Goal: Book appointment/travel/reservation

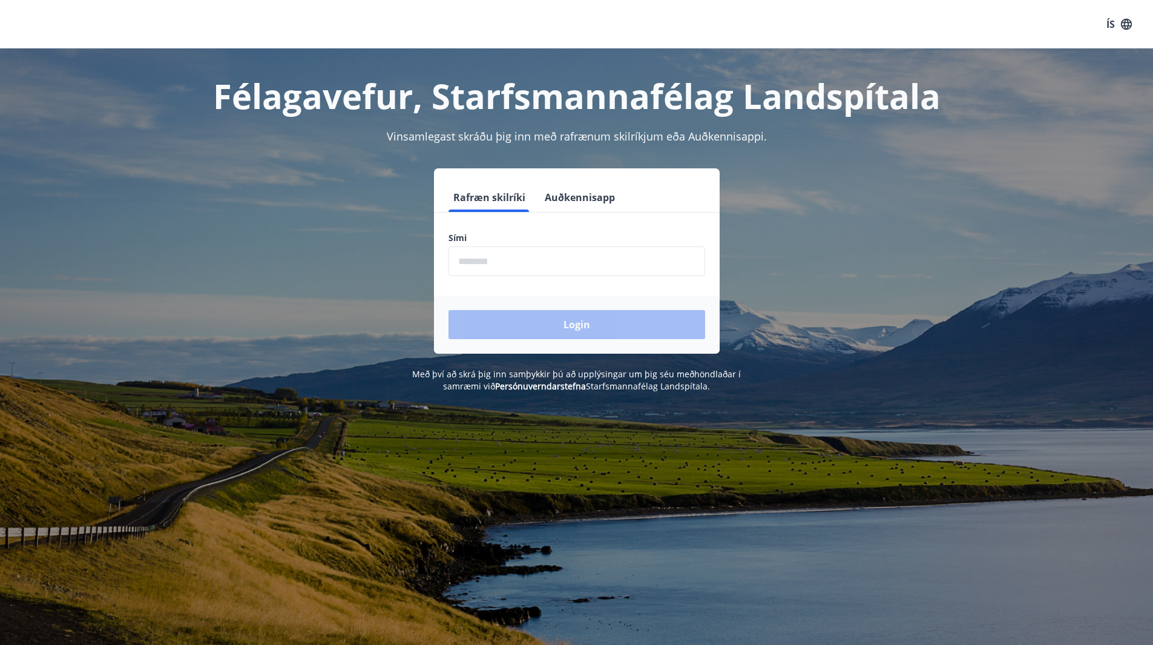
click at [488, 263] on input "phone" at bounding box center [577, 261] width 257 height 30
click at [500, 272] on input "phone" at bounding box center [577, 261] width 257 height 30
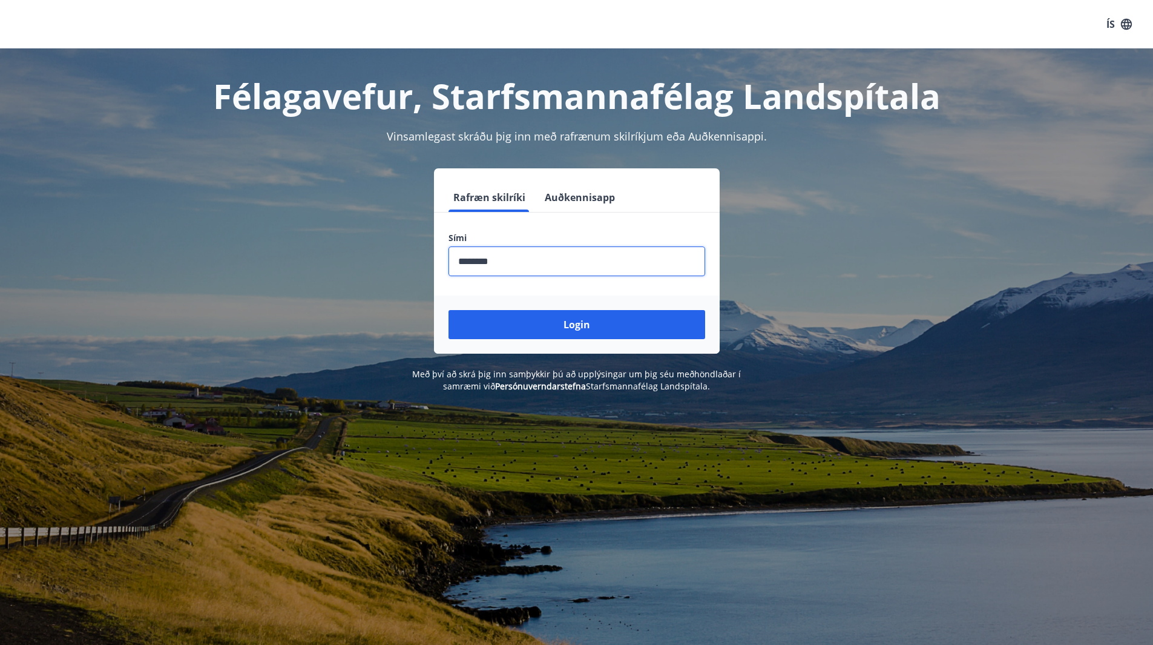
type input "********"
click at [449, 310] on button "Login" at bounding box center [577, 324] width 257 height 29
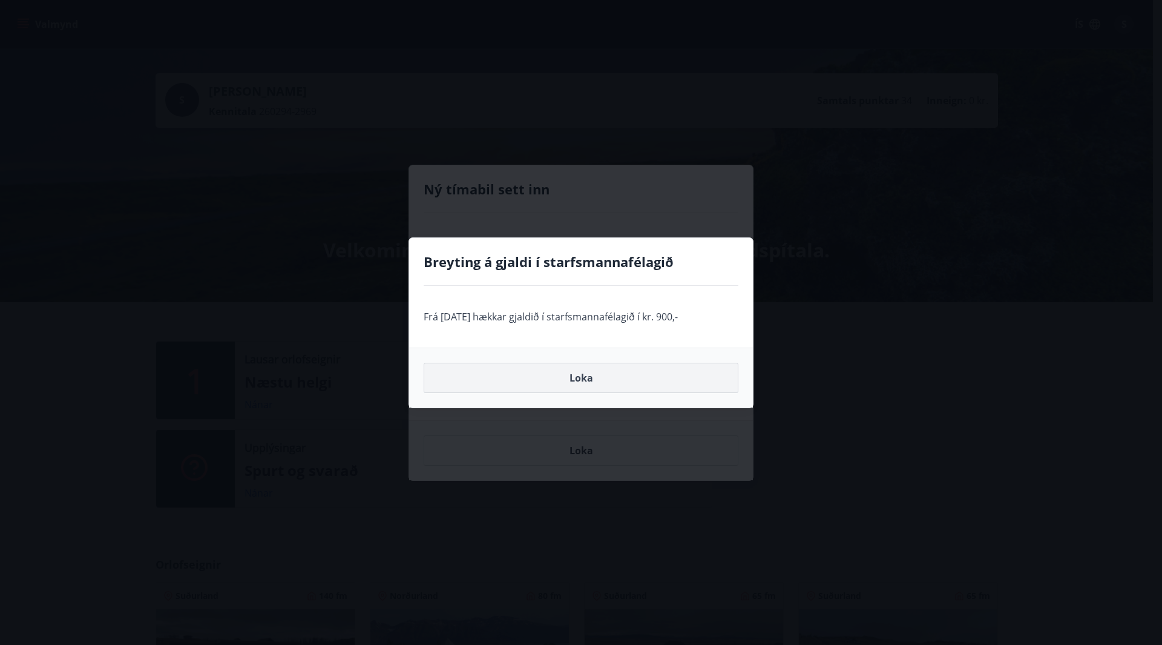
click at [611, 387] on button "Loka" at bounding box center [581, 378] width 315 height 30
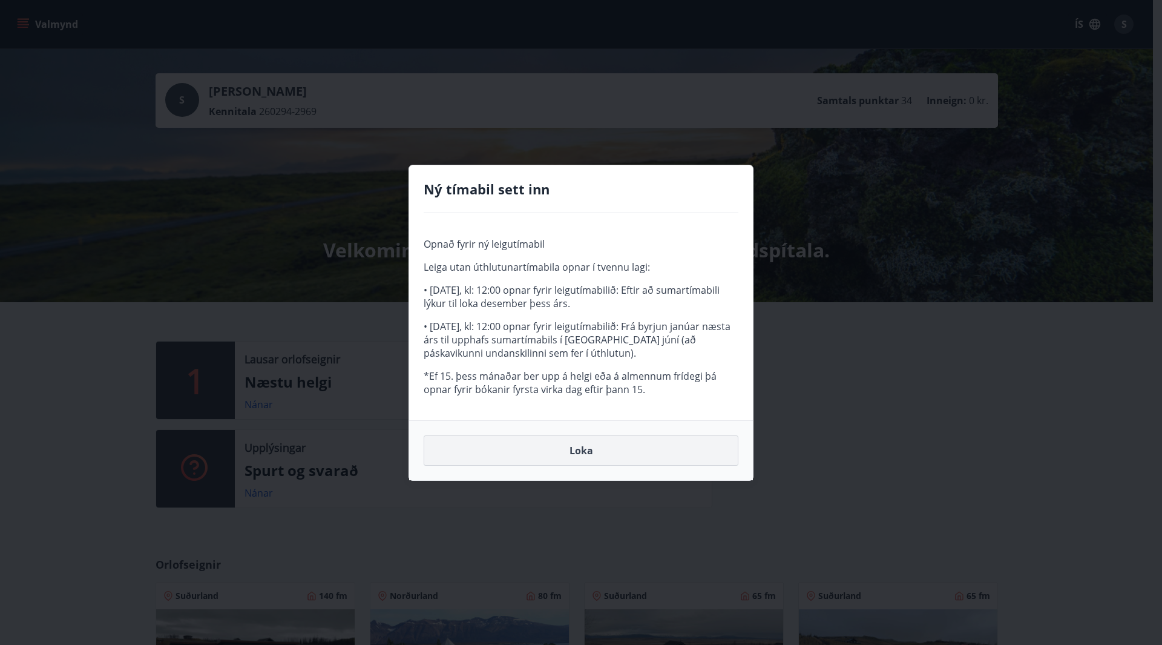
click at [564, 451] on button "Loka" at bounding box center [581, 450] width 315 height 30
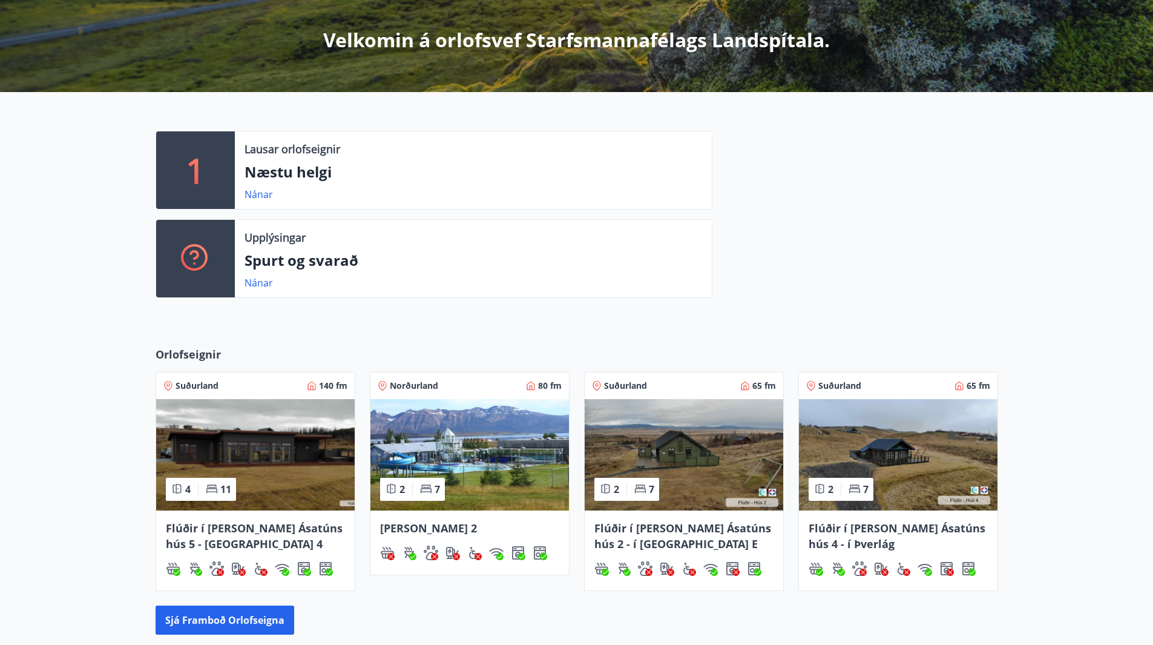
scroll to position [303, 0]
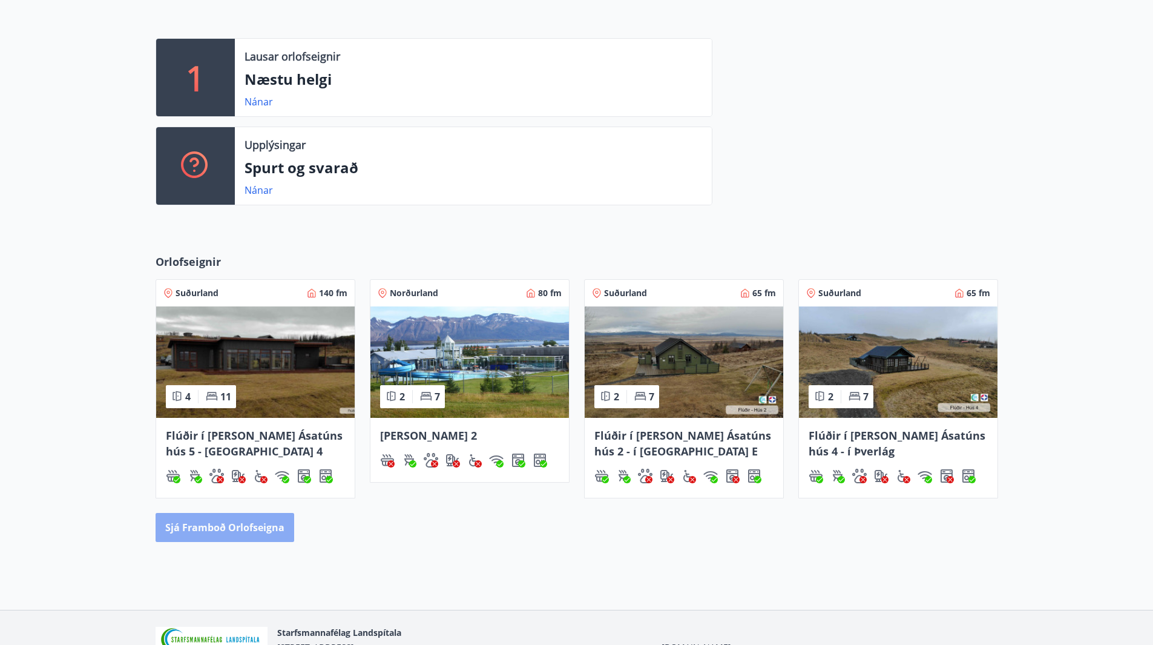
click at [254, 524] on button "Sjá framboð orlofseigna" at bounding box center [225, 527] width 139 height 29
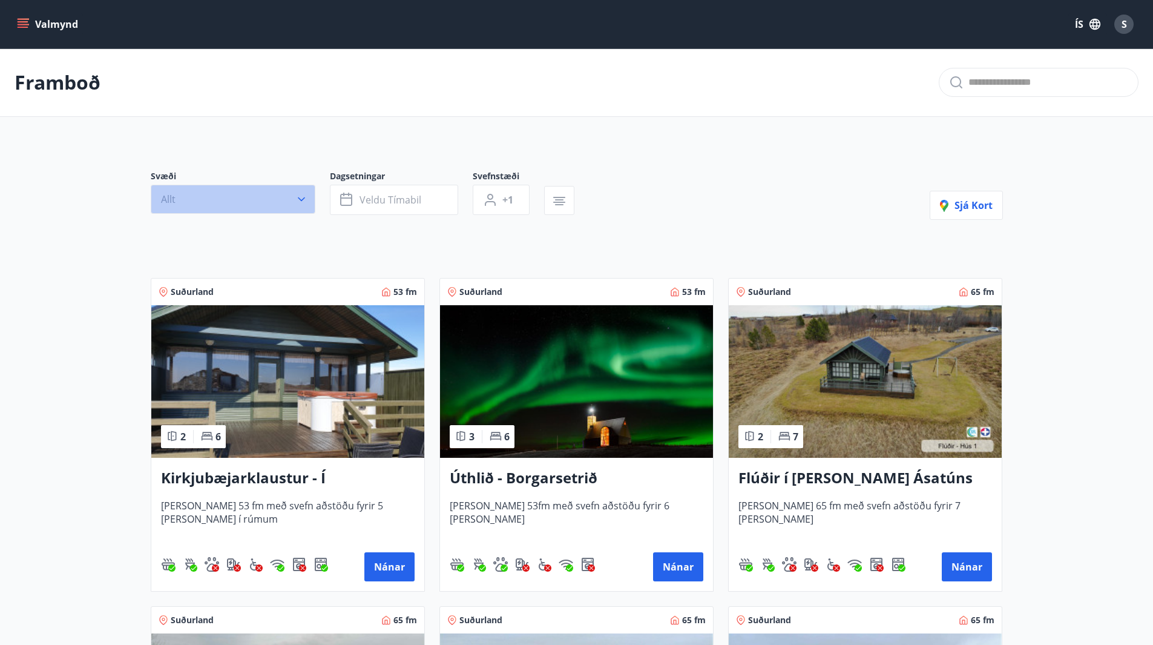
click at [286, 197] on button "Allt" at bounding box center [233, 199] width 165 height 29
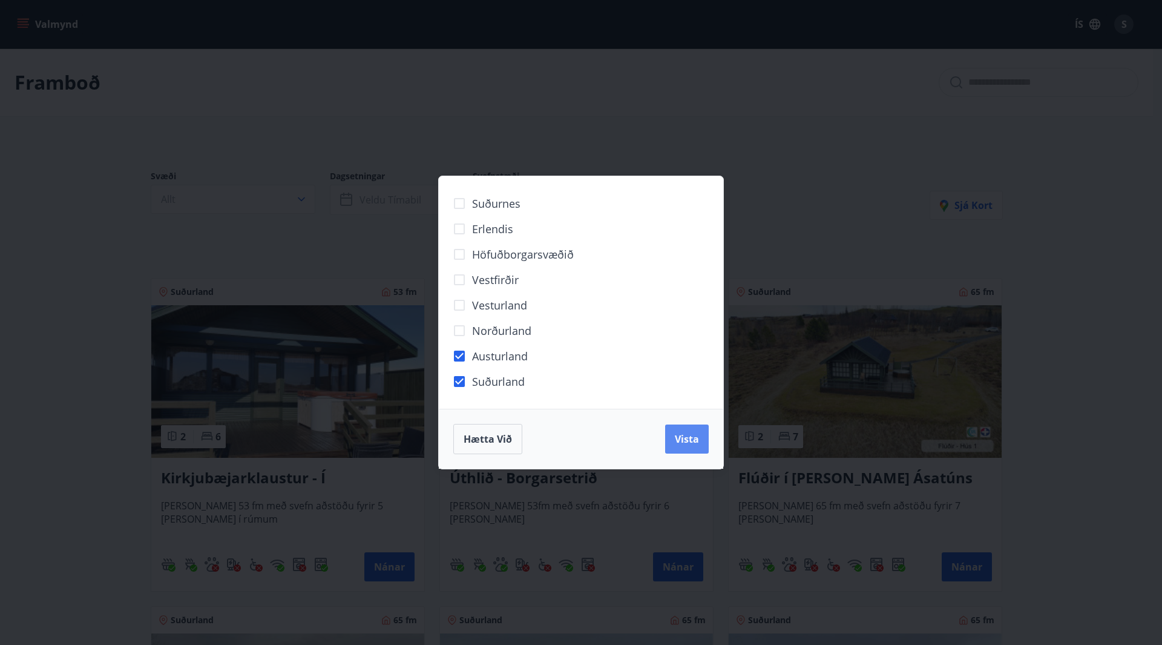
click at [684, 431] on button "Vista" at bounding box center [687, 438] width 44 height 29
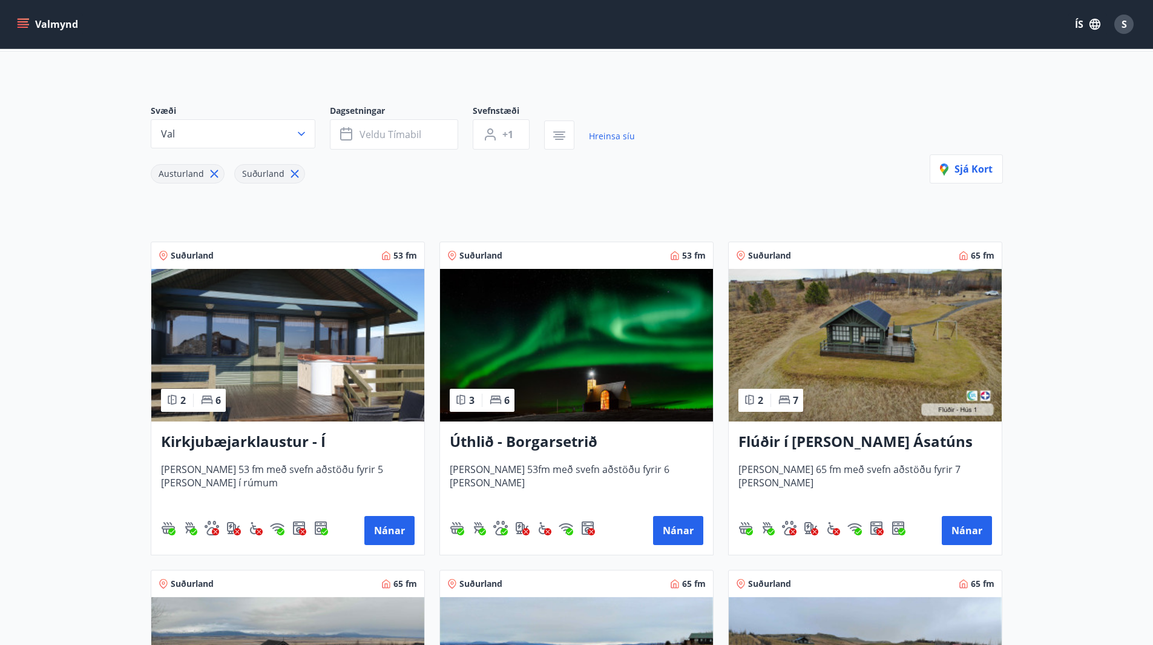
scroll to position [61, 0]
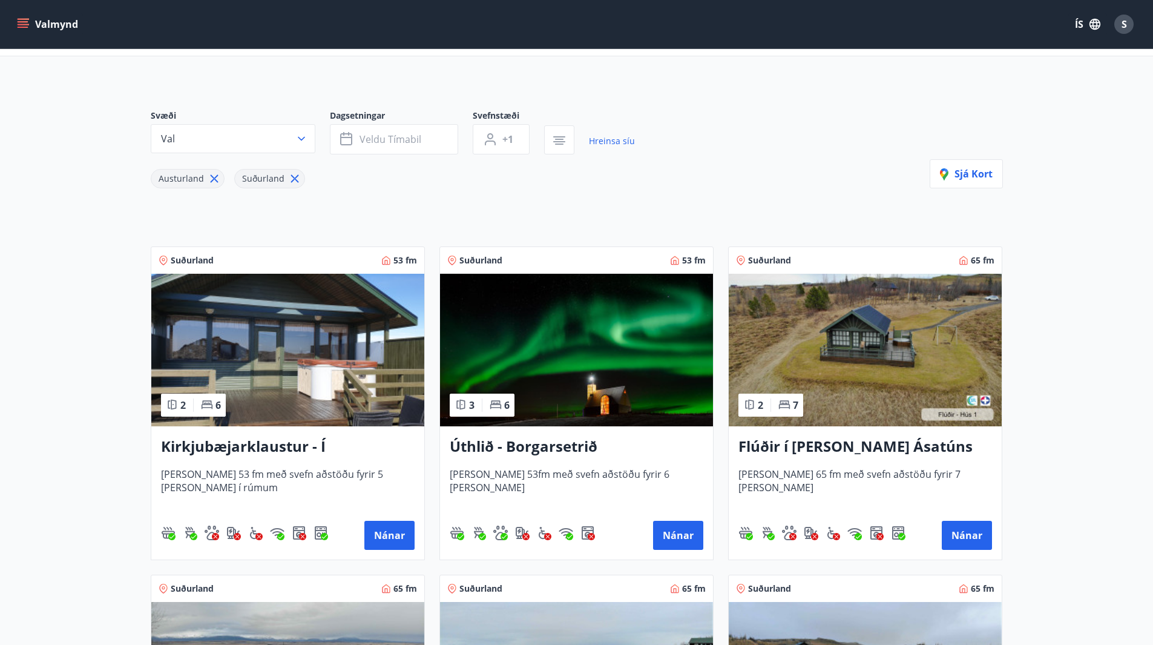
drag, startPoint x: 257, startPoint y: 445, endPoint x: 208, endPoint y: 443, distance: 49.7
click at [208, 443] on h3 "Kirkjubæjarklaustur - Í landi Hæðargarðs" at bounding box center [288, 447] width 254 height 22
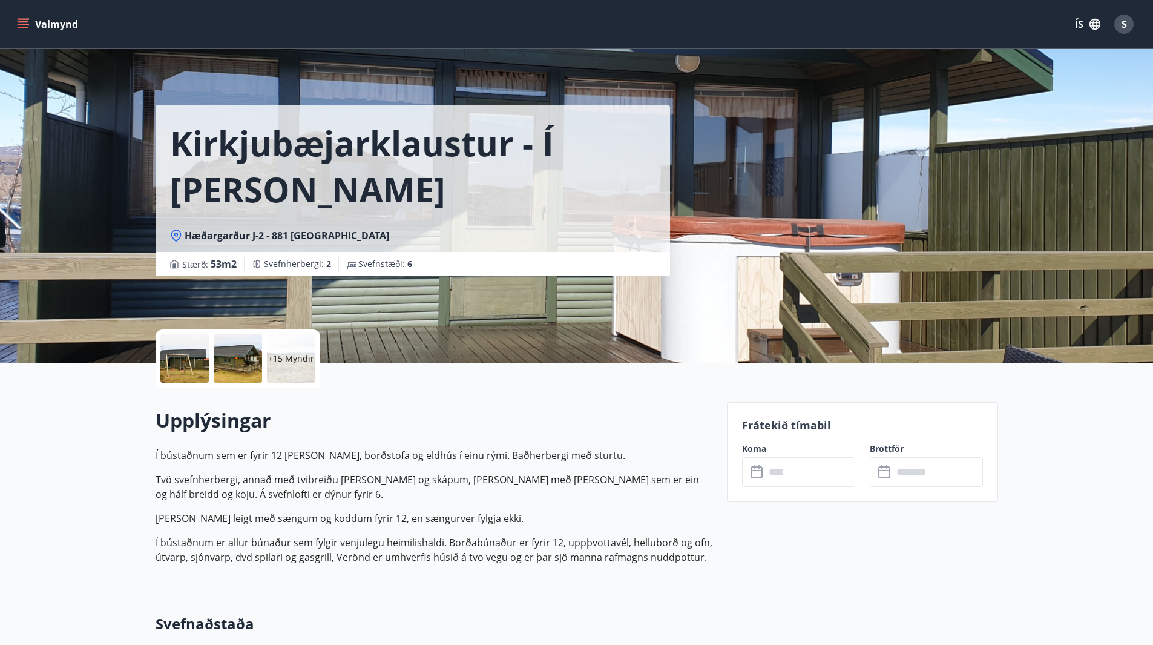
click at [992, 275] on div "Kirkjubæjarklaustur - Í landi Hæðargarðs Hæðargarður J-2 - 881 Kirkjubæjarklaus…" at bounding box center [577, 181] width 843 height 363
click at [279, 364] on div "+15 Myndir" at bounding box center [291, 358] width 48 height 48
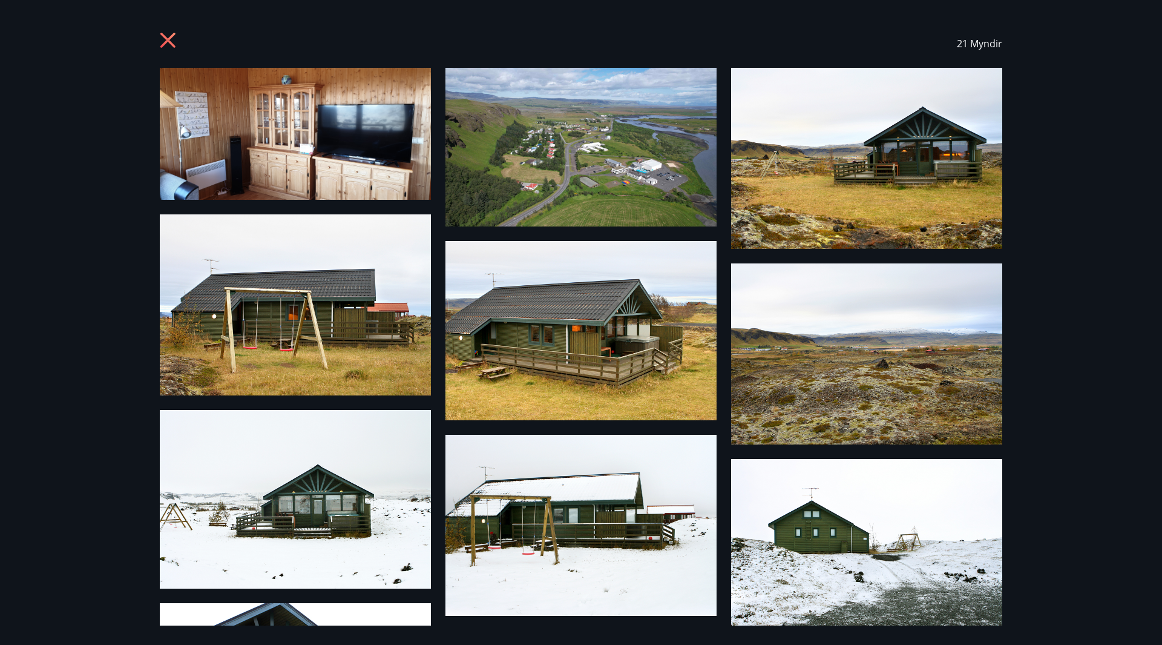
click at [165, 39] on icon at bounding box center [169, 41] width 19 height 19
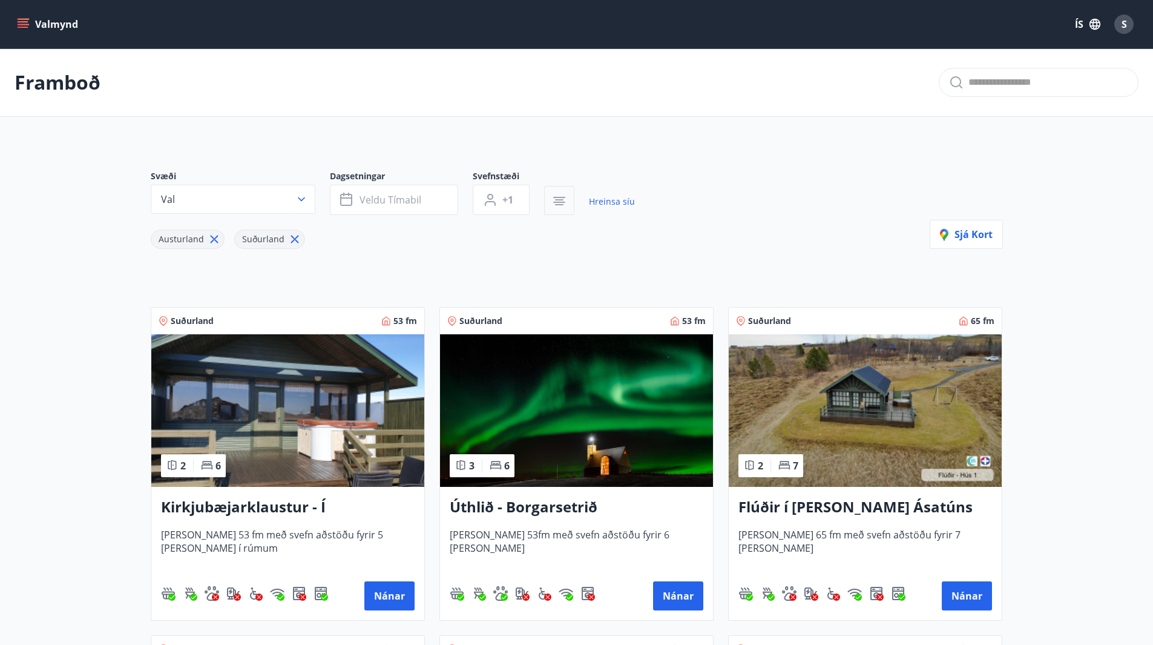
click at [558, 205] on icon "button" at bounding box center [559, 204] width 8 height 1
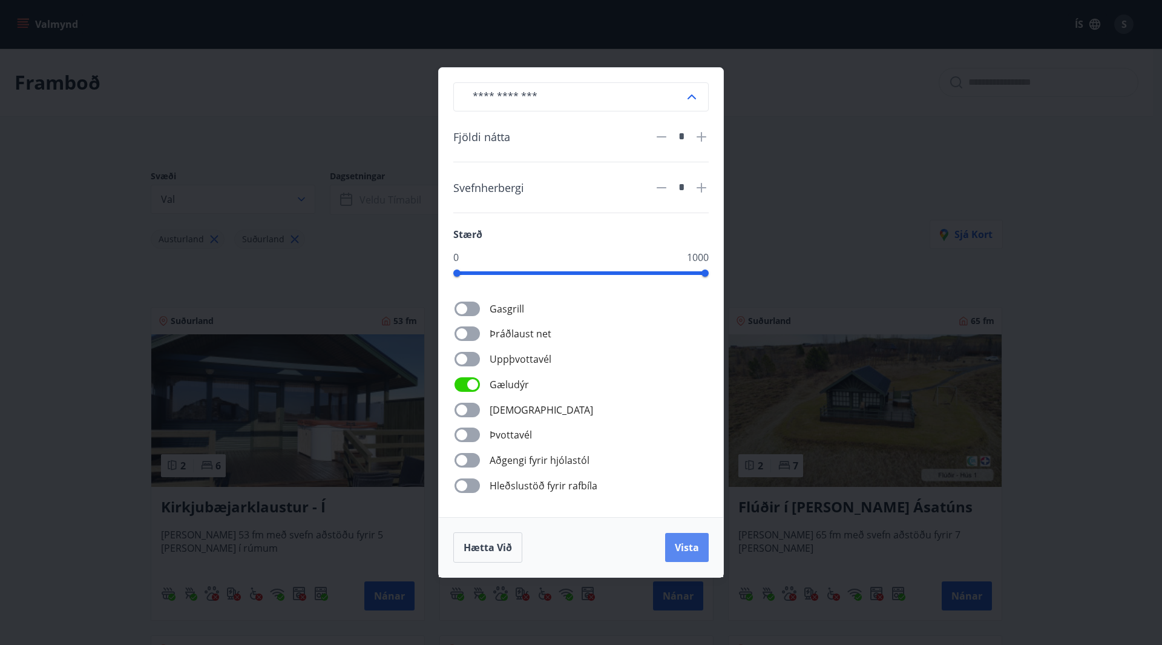
click at [688, 550] on span "Vista" at bounding box center [687, 547] width 24 height 13
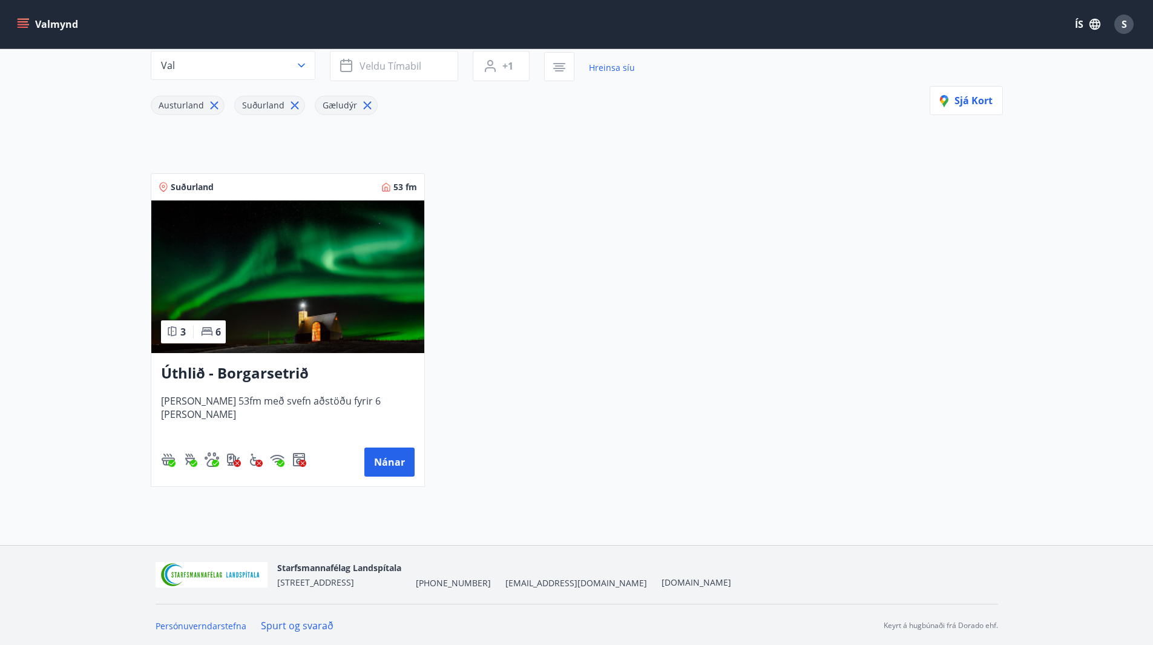
scroll to position [136, 0]
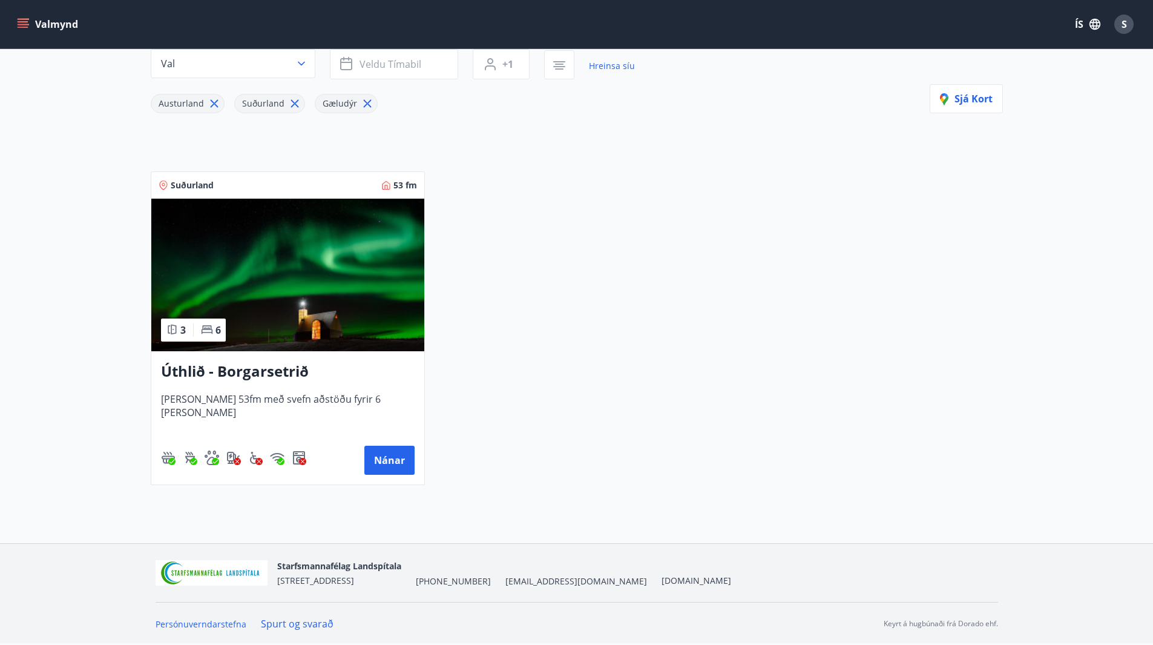
click at [224, 374] on h3 "Úthlið - Borgarsetrið" at bounding box center [288, 372] width 254 height 22
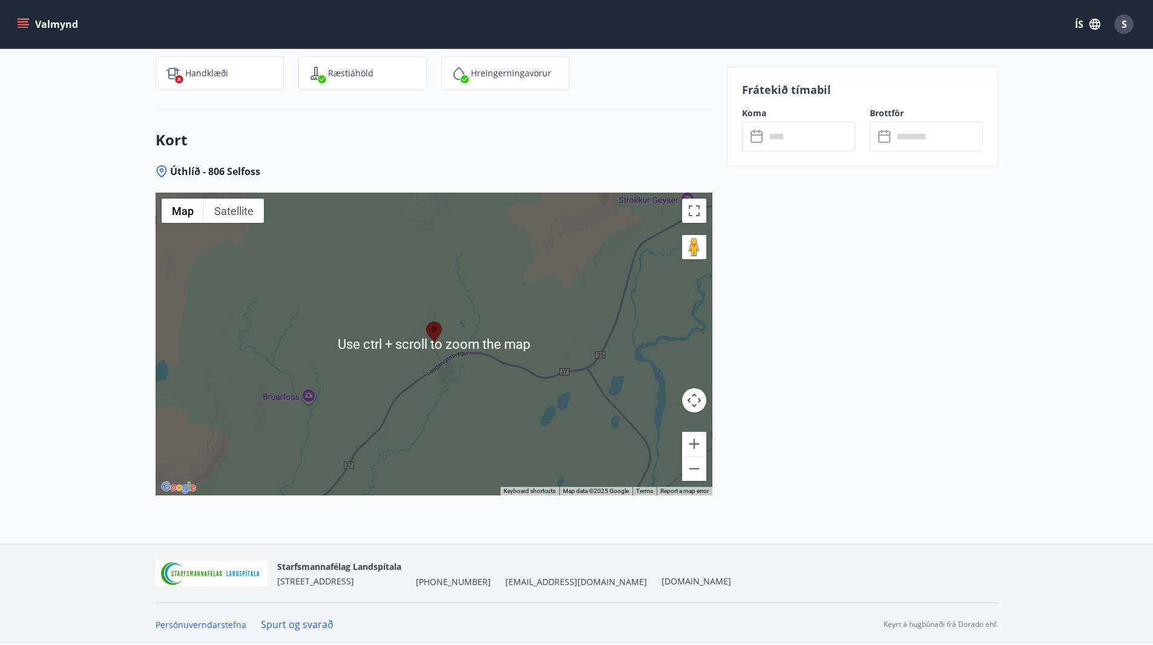
scroll to position [1707, 0]
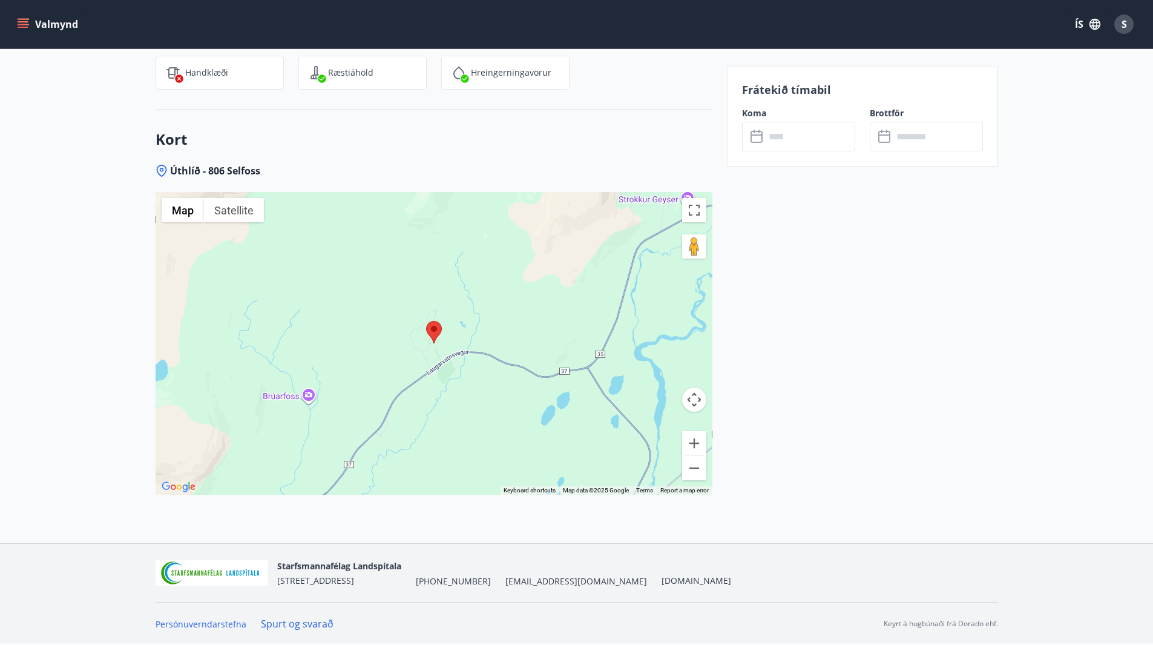
click at [691, 480] on div at bounding box center [434, 343] width 557 height 303
click at [695, 470] on button "Zoom out" at bounding box center [694, 468] width 24 height 24
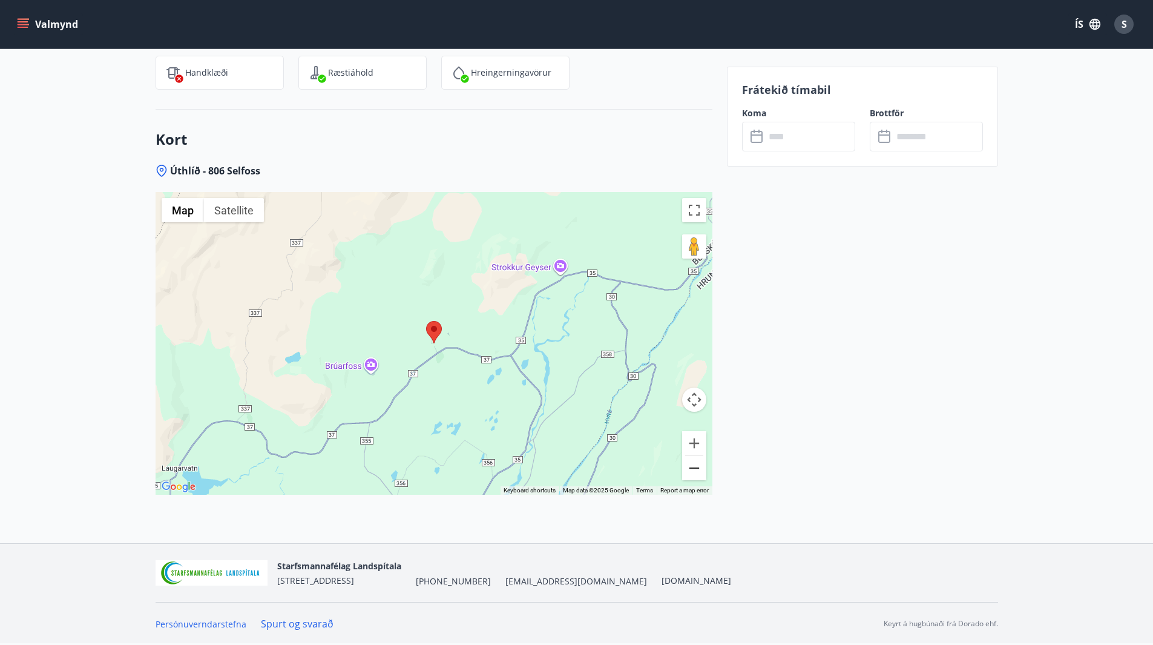
click at [695, 470] on button "Zoom out" at bounding box center [694, 468] width 24 height 24
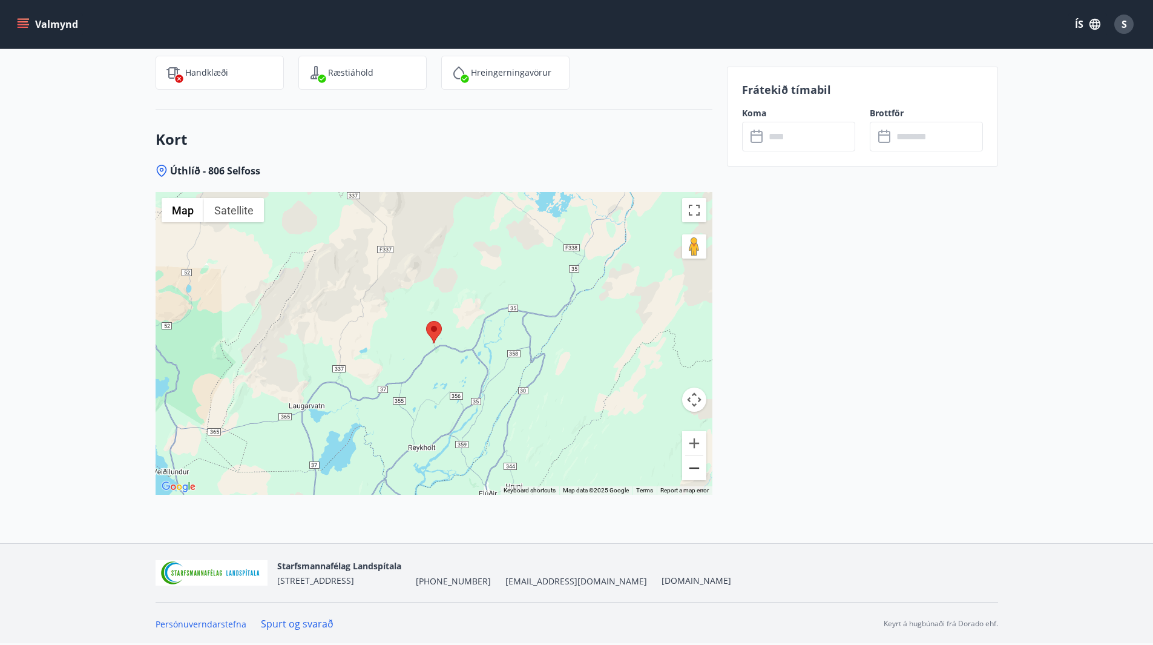
click at [695, 470] on button "Zoom out" at bounding box center [694, 468] width 24 height 24
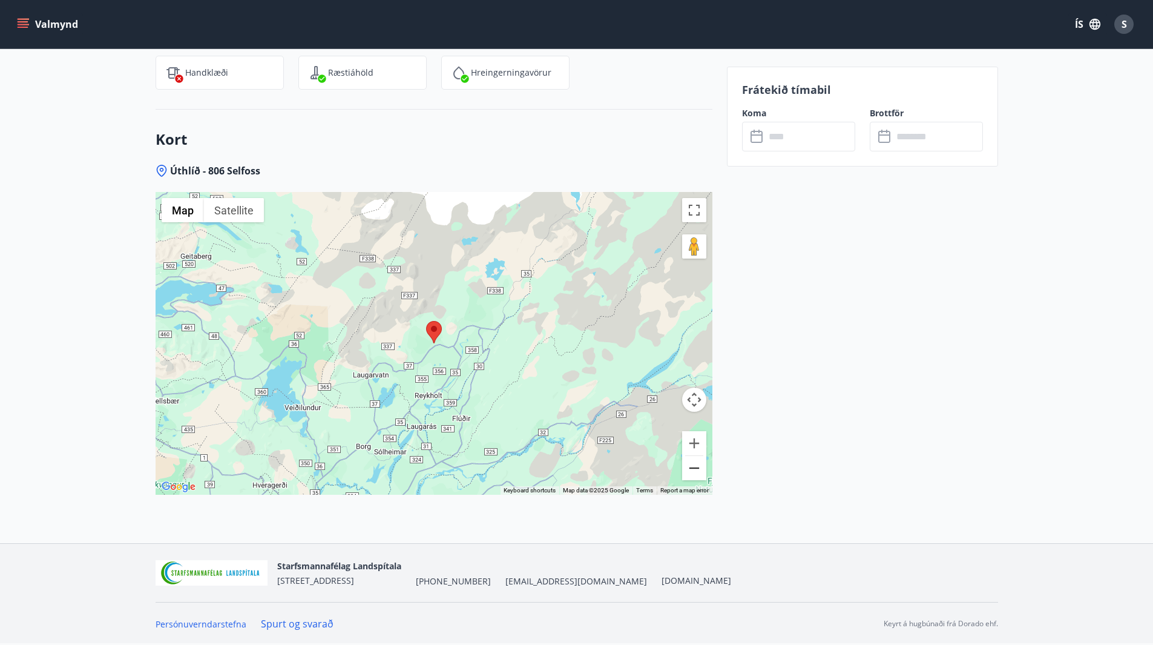
click at [695, 470] on button "Zoom out" at bounding box center [694, 468] width 24 height 24
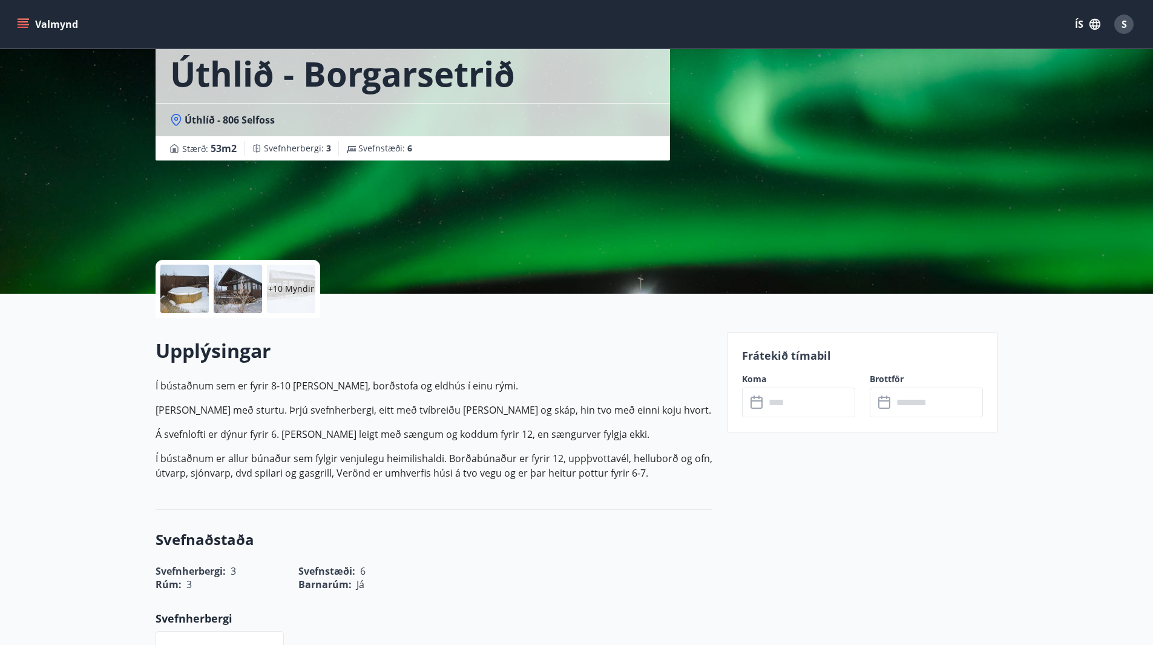
scroll to position [0, 0]
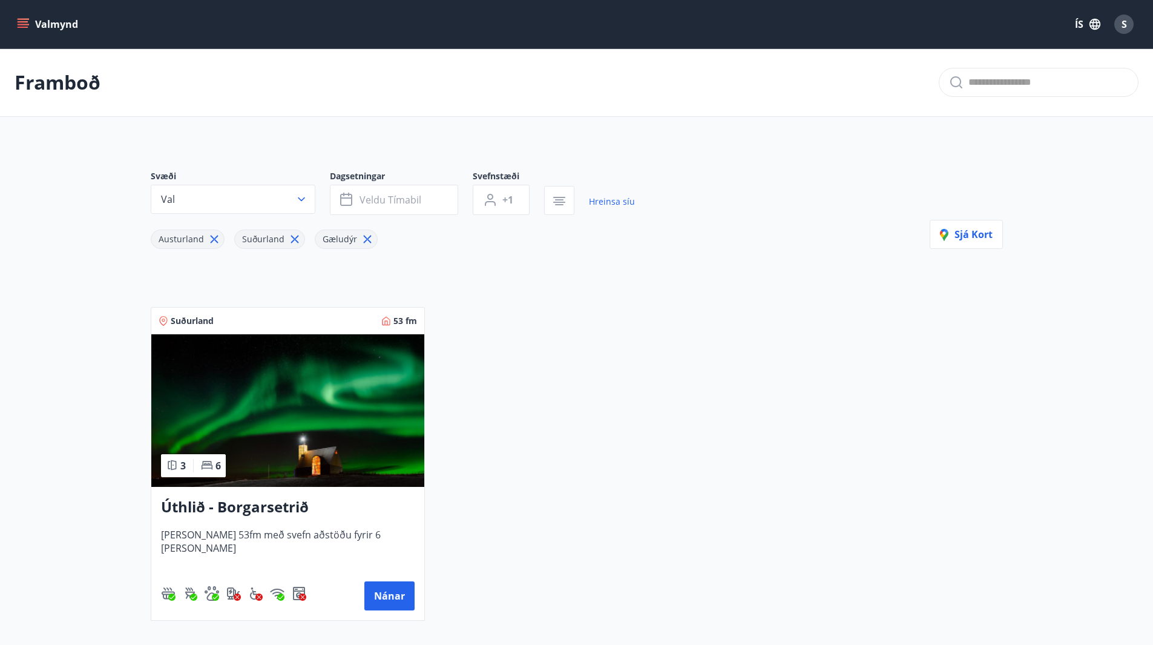
click at [363, 240] on icon at bounding box center [367, 240] width 8 height 8
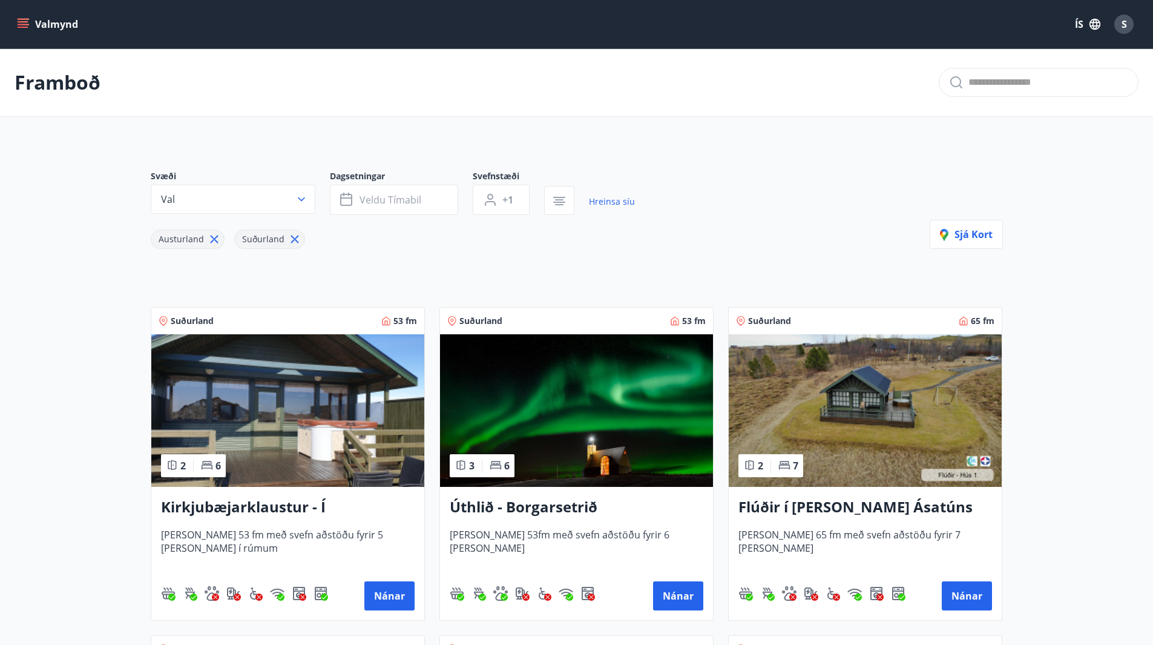
click at [289, 239] on icon at bounding box center [294, 238] width 13 height 13
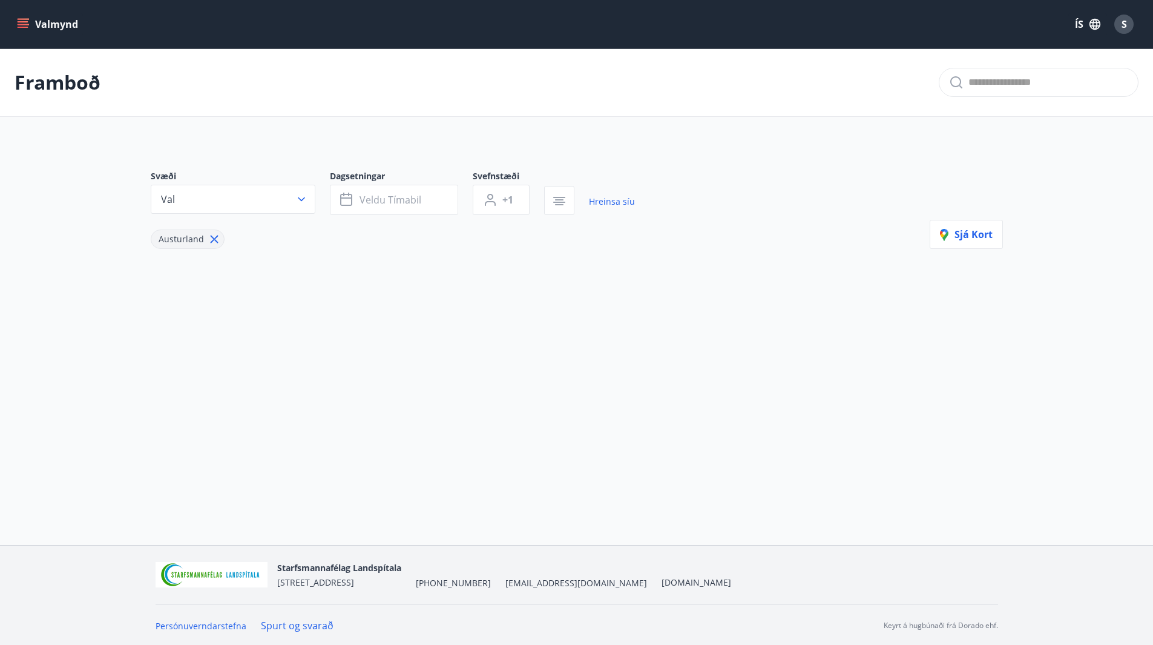
click at [213, 241] on icon at bounding box center [214, 238] width 13 height 13
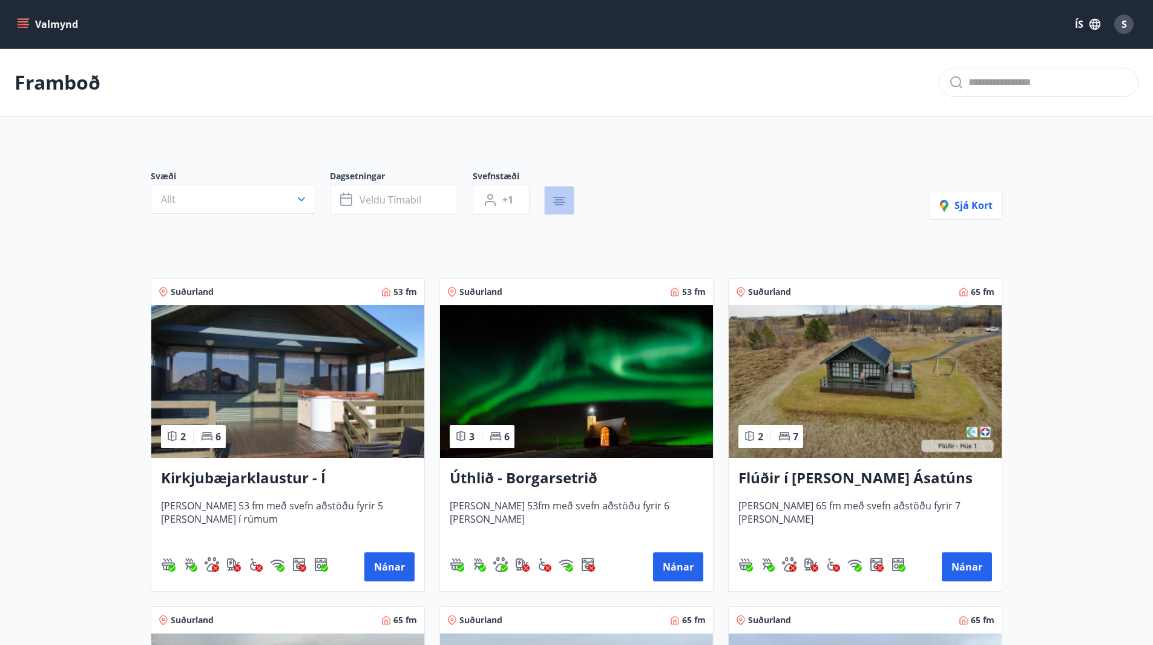
click at [560, 201] on icon "button" at bounding box center [559, 201] width 15 height 15
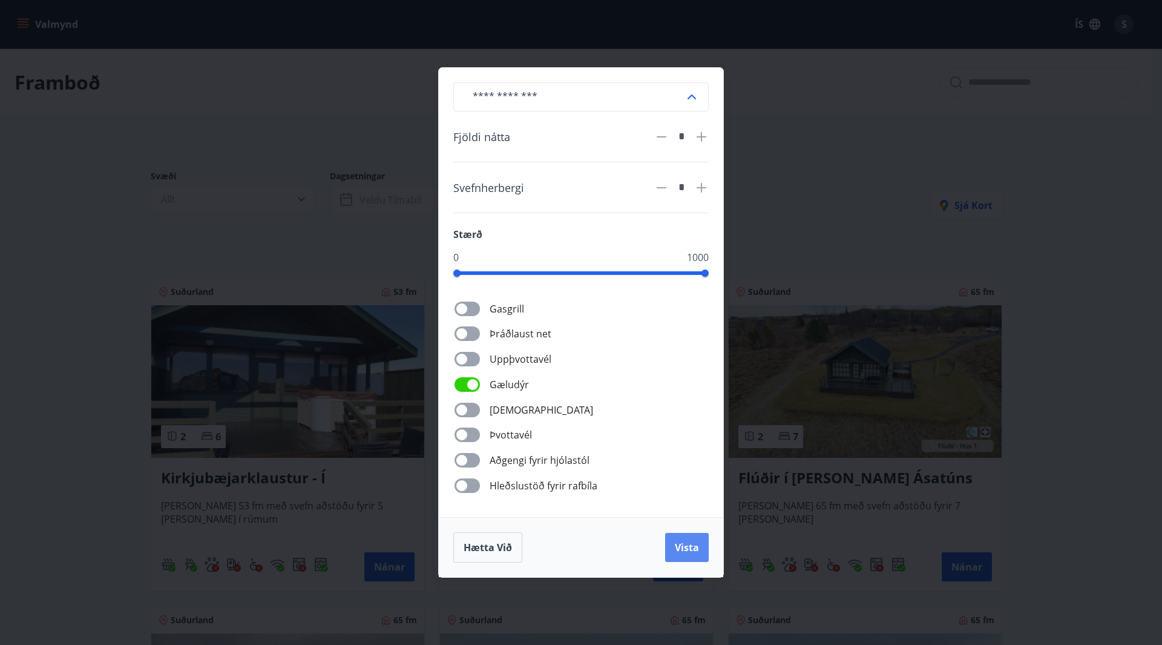
click at [678, 541] on span "Vista" at bounding box center [687, 547] width 24 height 13
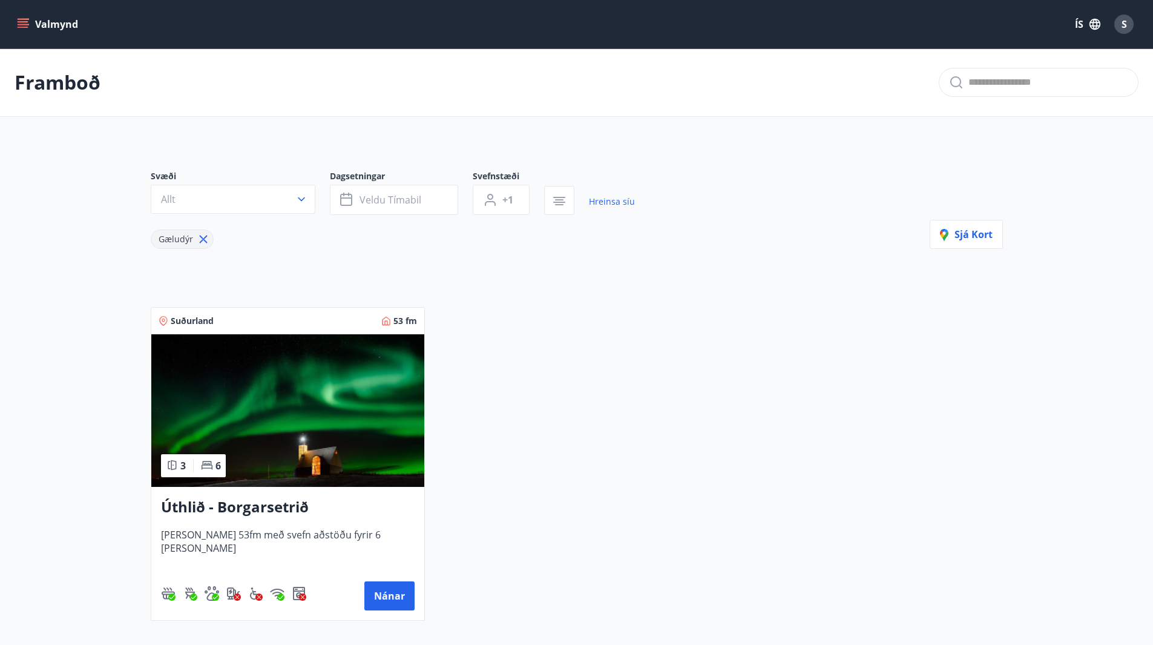
click at [21, 24] on icon "menu" at bounding box center [24, 24] width 13 height 1
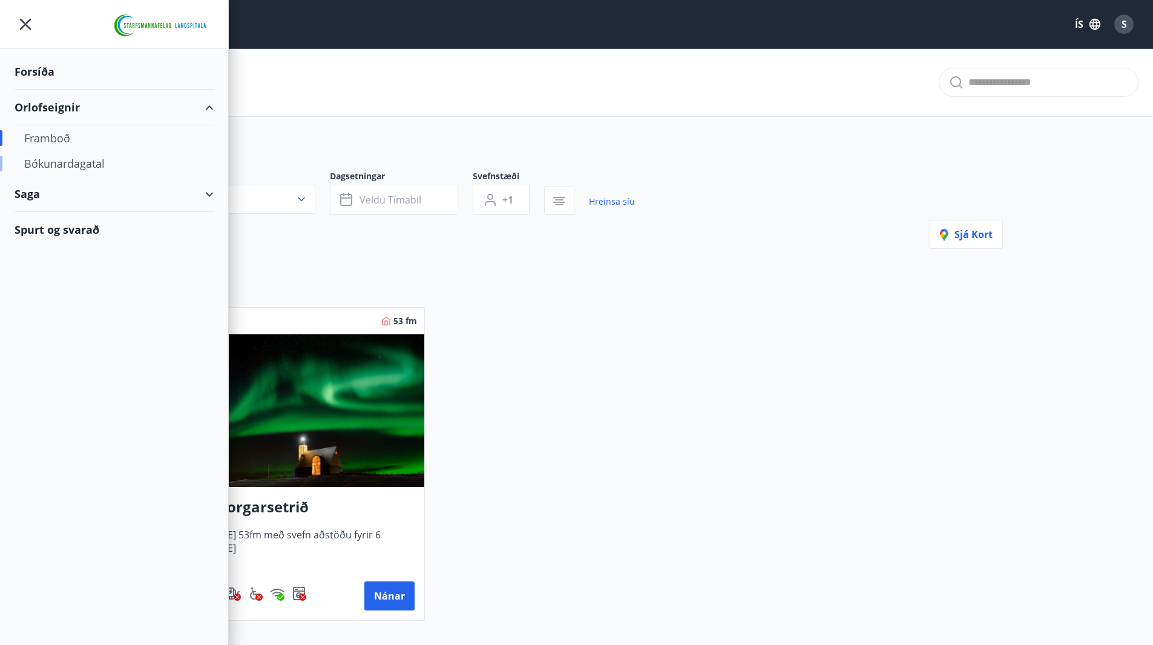
click at [41, 163] on div "Bókunardagatal" at bounding box center [114, 163] width 180 height 25
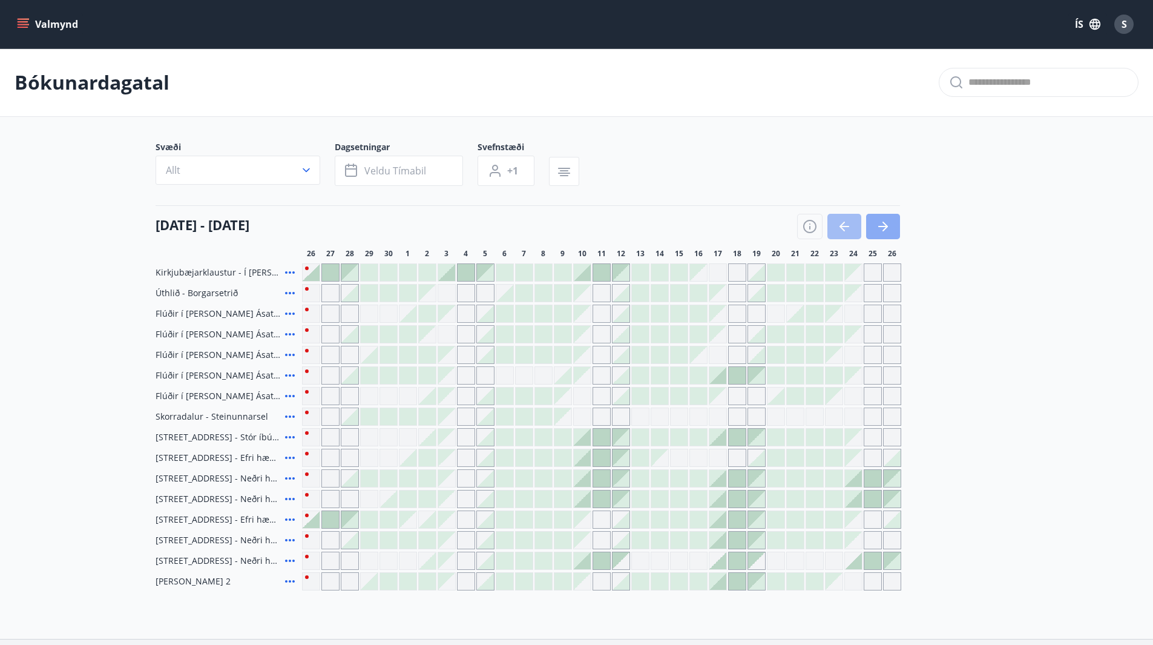
click at [892, 229] on button "button" at bounding box center [883, 226] width 34 height 25
